Goal: Transaction & Acquisition: Obtain resource

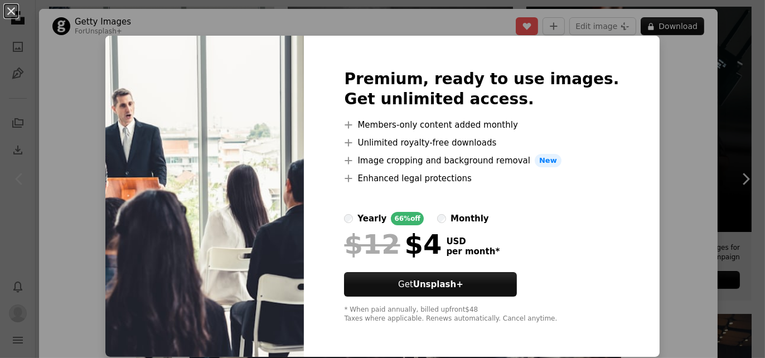
scroll to position [75, 0]
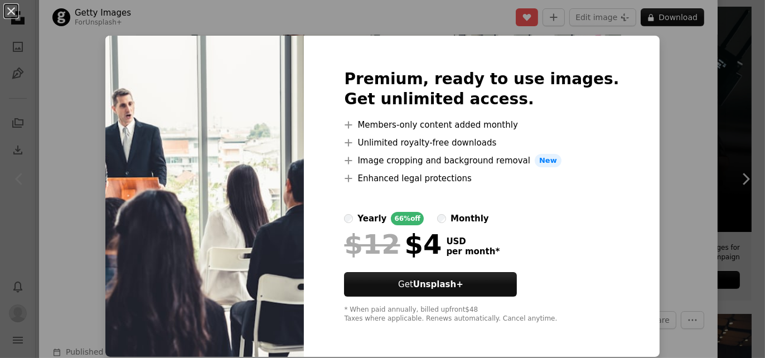
click at [461, 216] on label "monthly" at bounding box center [463, 218] width 52 height 13
click at [659, 127] on div "An X shape Premium, ready to use images. Get unlimited access. A plus sign Memb…" at bounding box center [382, 179] width 765 height 358
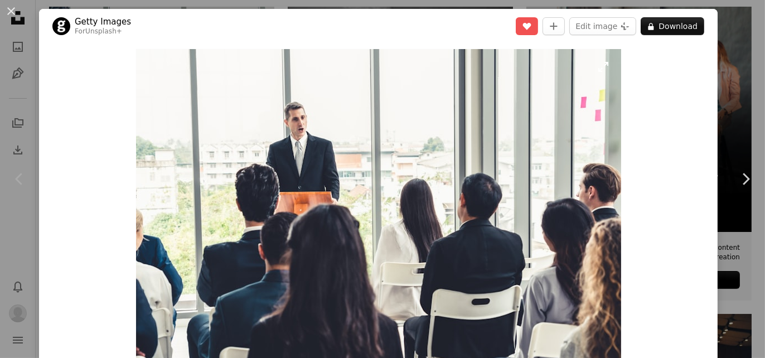
click at [343, 121] on img "Zoom in on this image" at bounding box center [378, 210] width 485 height 323
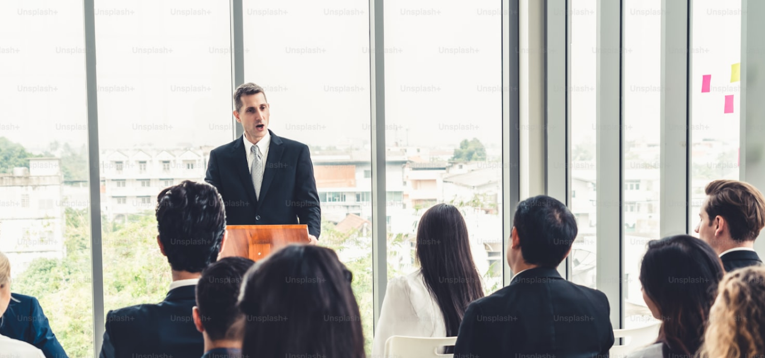
scroll to position [71, 0]
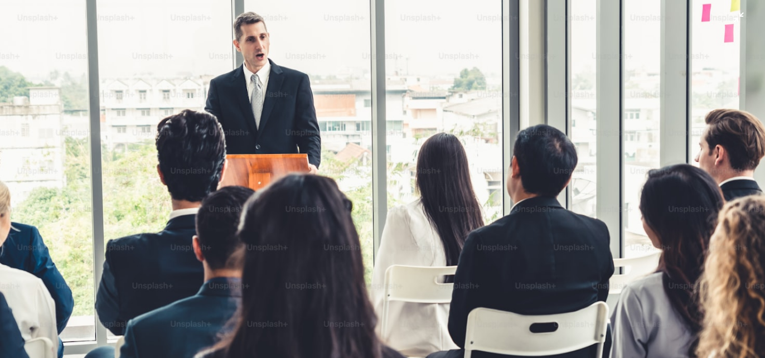
click at [343, 121] on img "Zoom out on this image" at bounding box center [382, 184] width 766 height 511
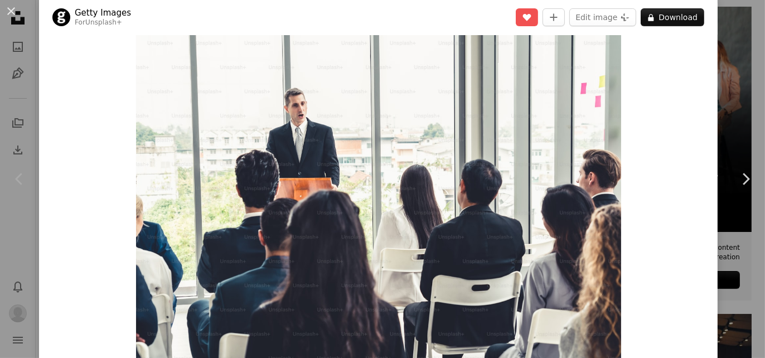
click at [343, 121] on img "Zoom in on this image" at bounding box center [378, 196] width 485 height 323
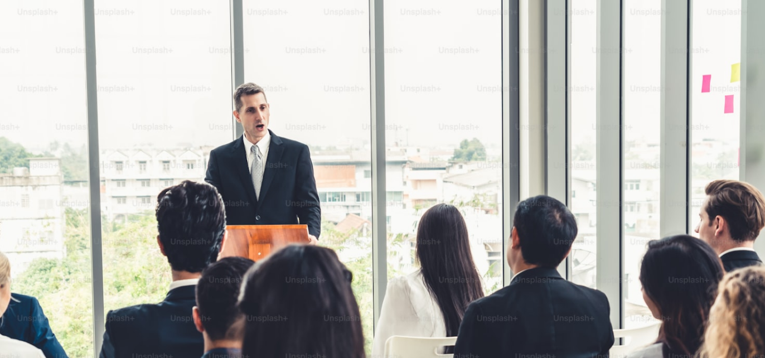
scroll to position [71, 0]
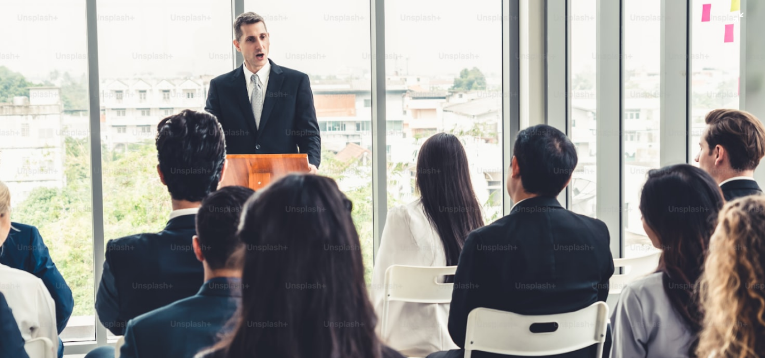
click at [511, 134] on img "Zoom out on this image" at bounding box center [382, 184] width 766 height 511
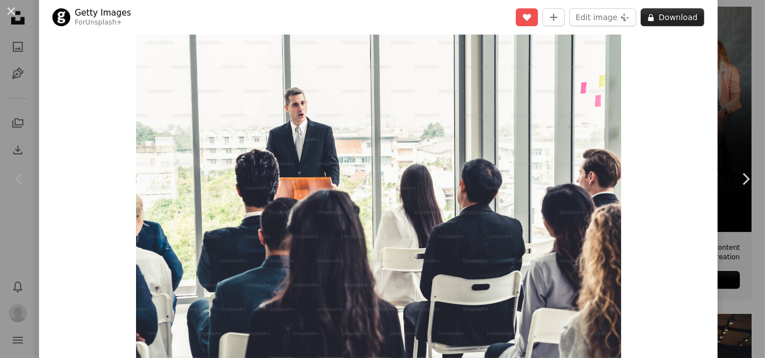
scroll to position [0, 0]
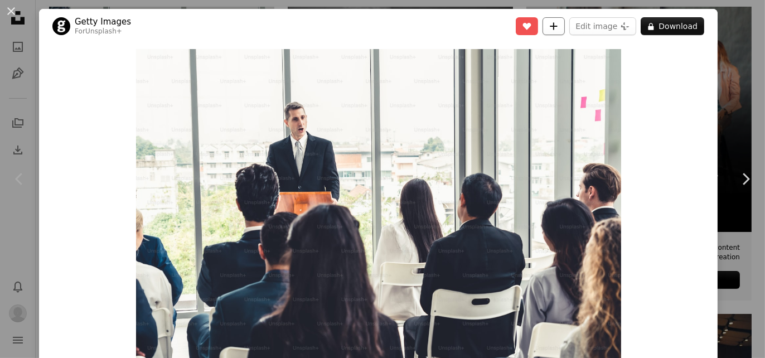
click at [550, 28] on icon "A plus sign" at bounding box center [553, 26] width 9 height 9
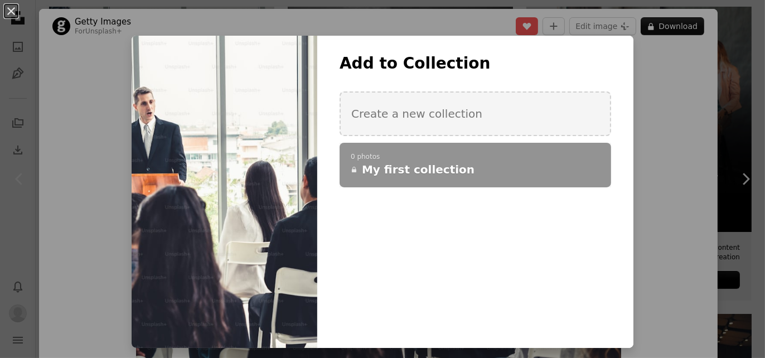
click at [200, 70] on div at bounding box center [225, 192] width 186 height 312
click at [727, 62] on div "An X shape Add to Collection Create a new collection A checkmark A plus sign 0 …" at bounding box center [382, 179] width 765 height 358
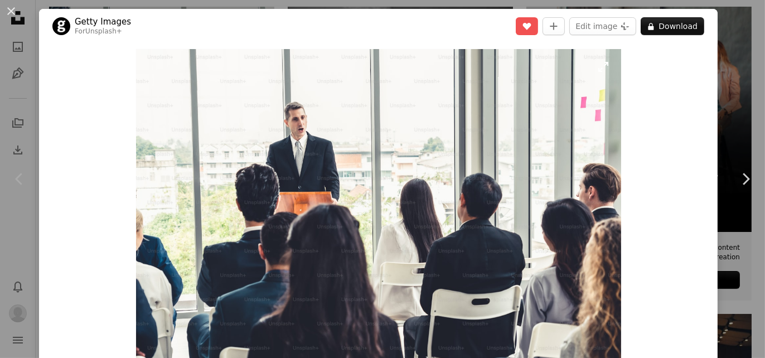
drag, startPoint x: 437, startPoint y: 187, endPoint x: 329, endPoint y: 125, distance: 124.1
click at [329, 125] on img "Zoom in on this image" at bounding box center [378, 210] width 485 height 323
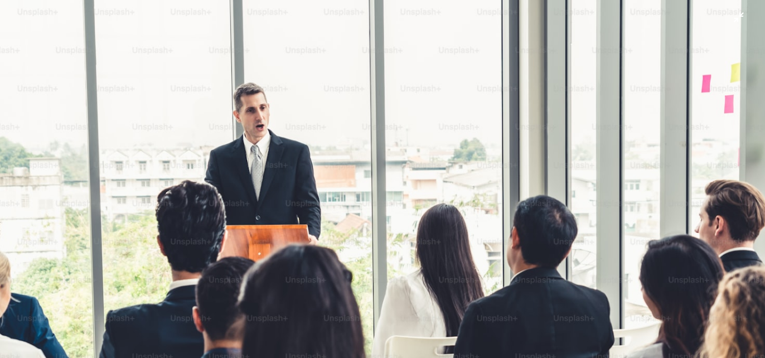
scroll to position [71, 0]
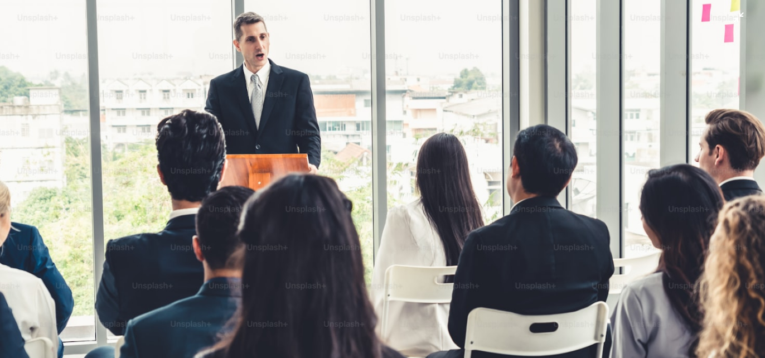
click at [220, 17] on img "Zoom out on this image" at bounding box center [382, 184] width 766 height 511
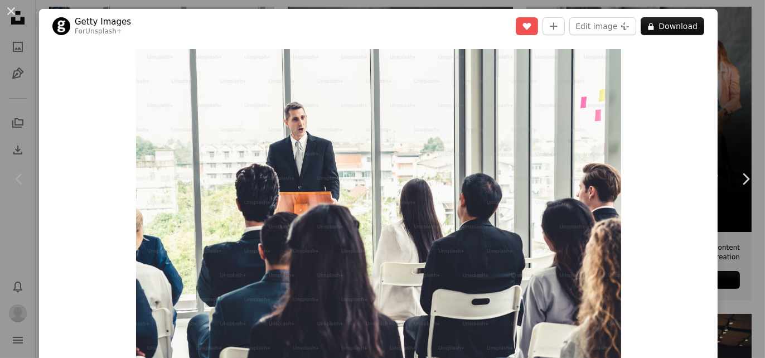
scroll to position [14, 0]
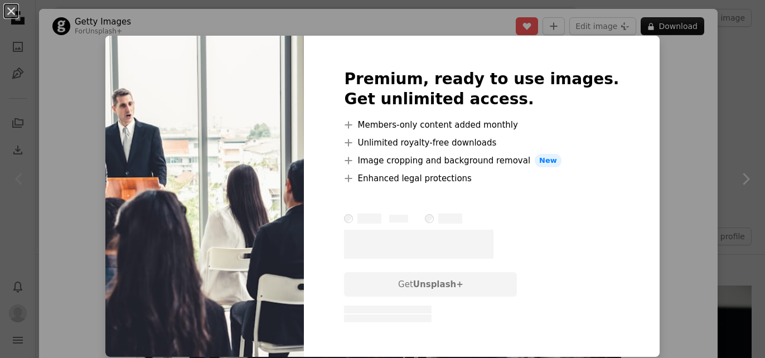
scroll to position [260, 0]
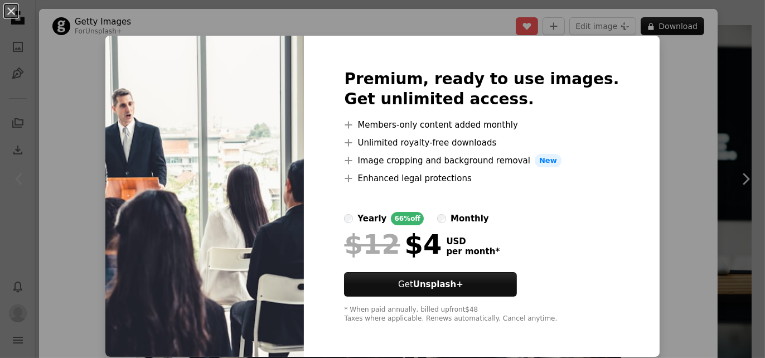
click at [645, 121] on div "An X shape Premium, ready to use images. Get unlimited access. A plus sign Memb…" at bounding box center [382, 179] width 765 height 358
